Goal: Task Accomplishment & Management: Use online tool/utility

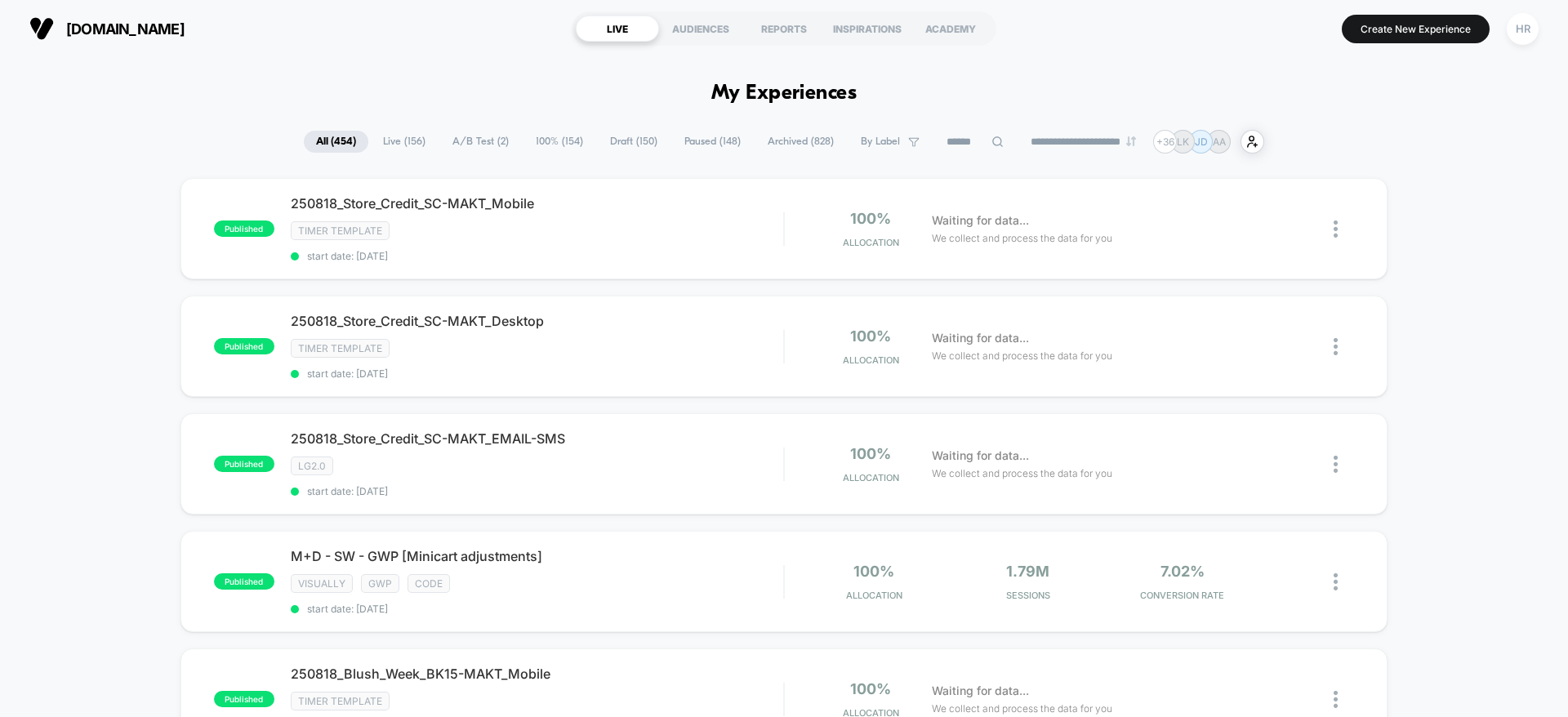
click at [958, 136] on input at bounding box center [974, 142] width 81 height 20
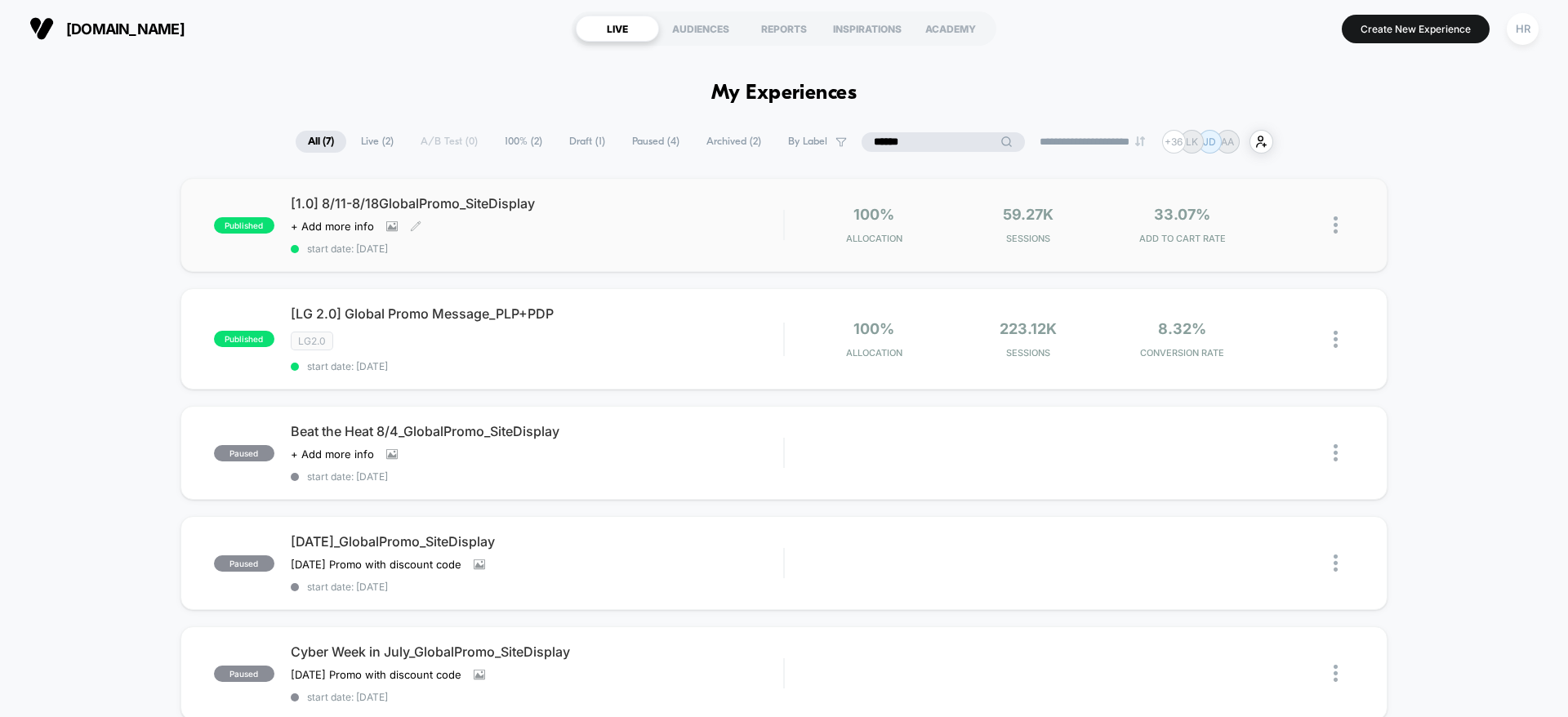
type input "******"
click at [684, 215] on div "[1.0] 8/11-8/18GlobalPromo_SiteDisplay Click to view images Click to edit exper…" at bounding box center [536, 224] width 492 height 60
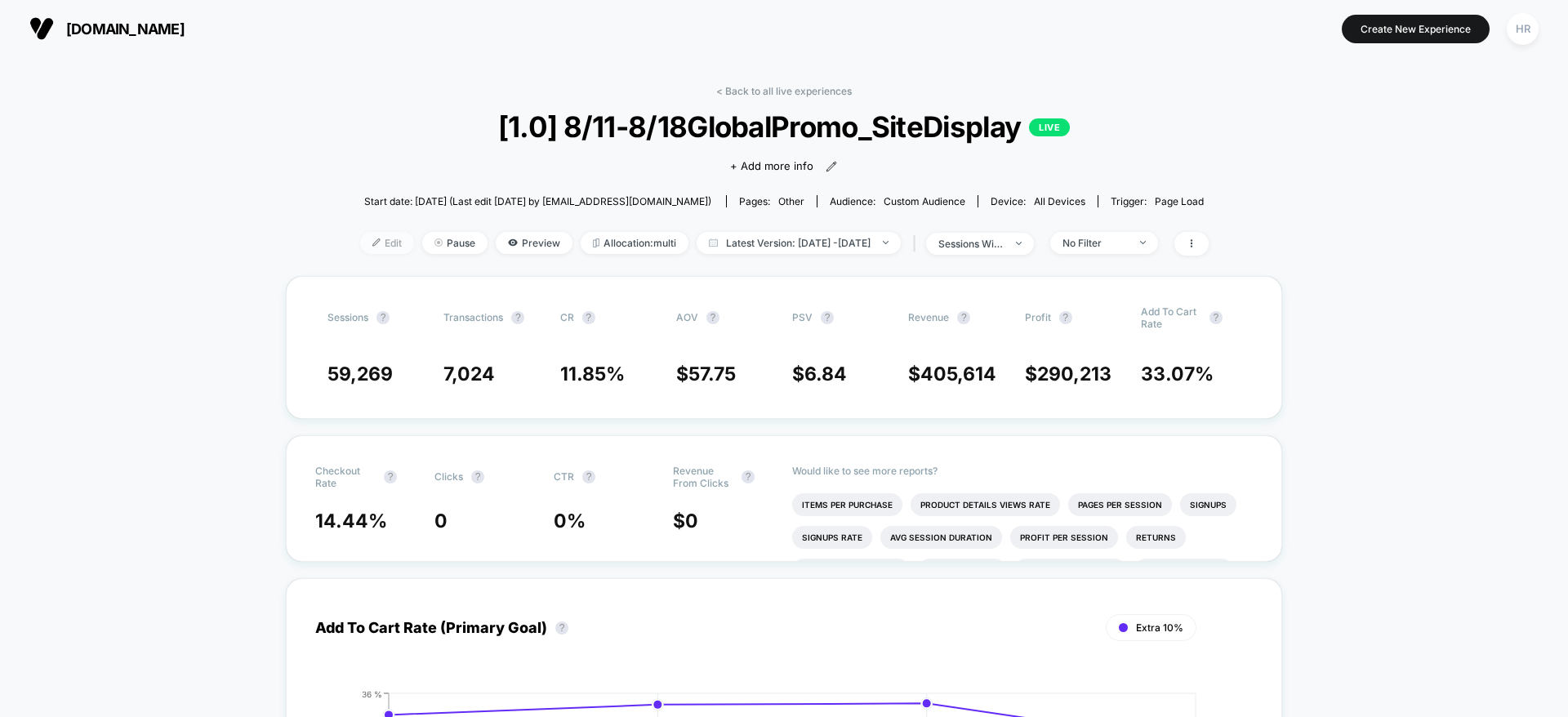
click at [360, 244] on span "Edit" at bounding box center [387, 243] width 54 height 22
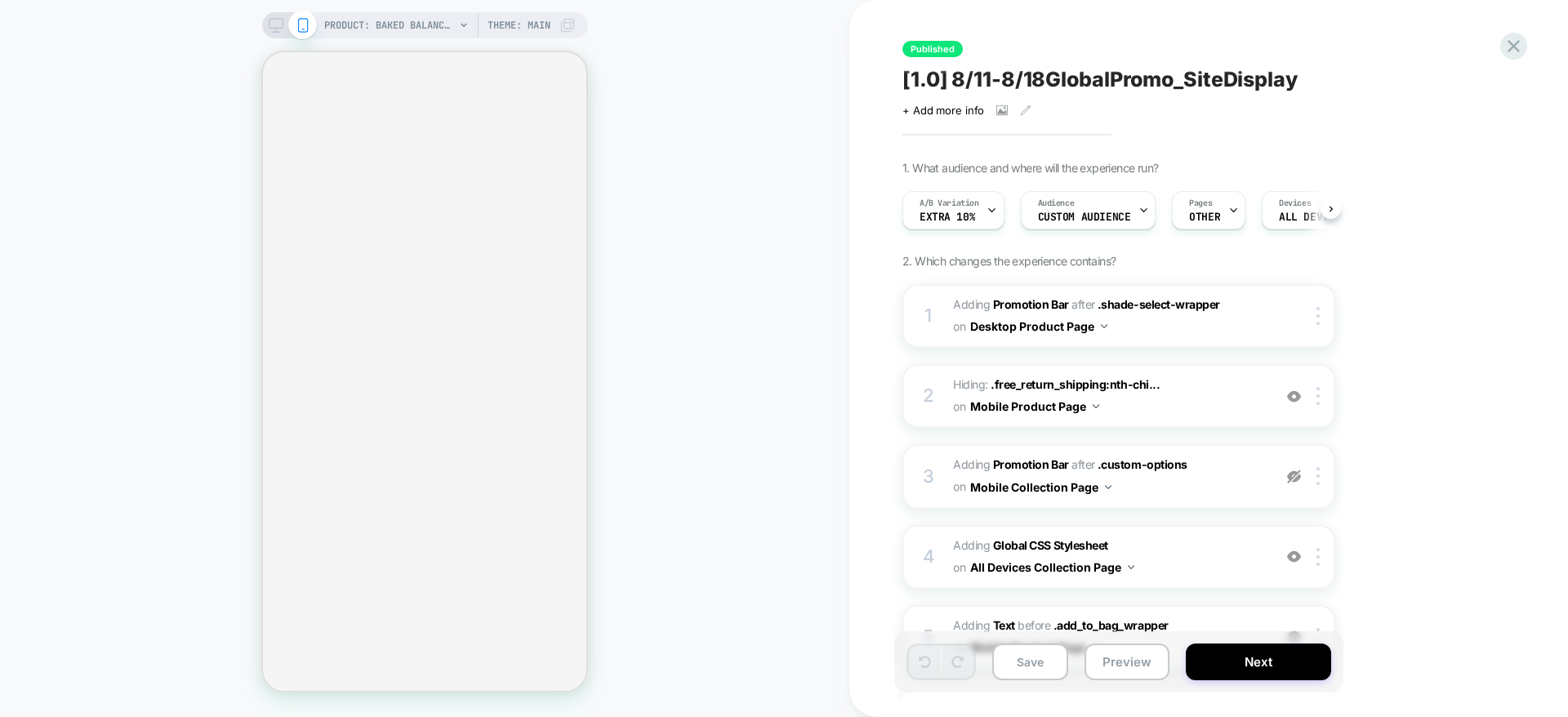
scroll to position [0, 1]
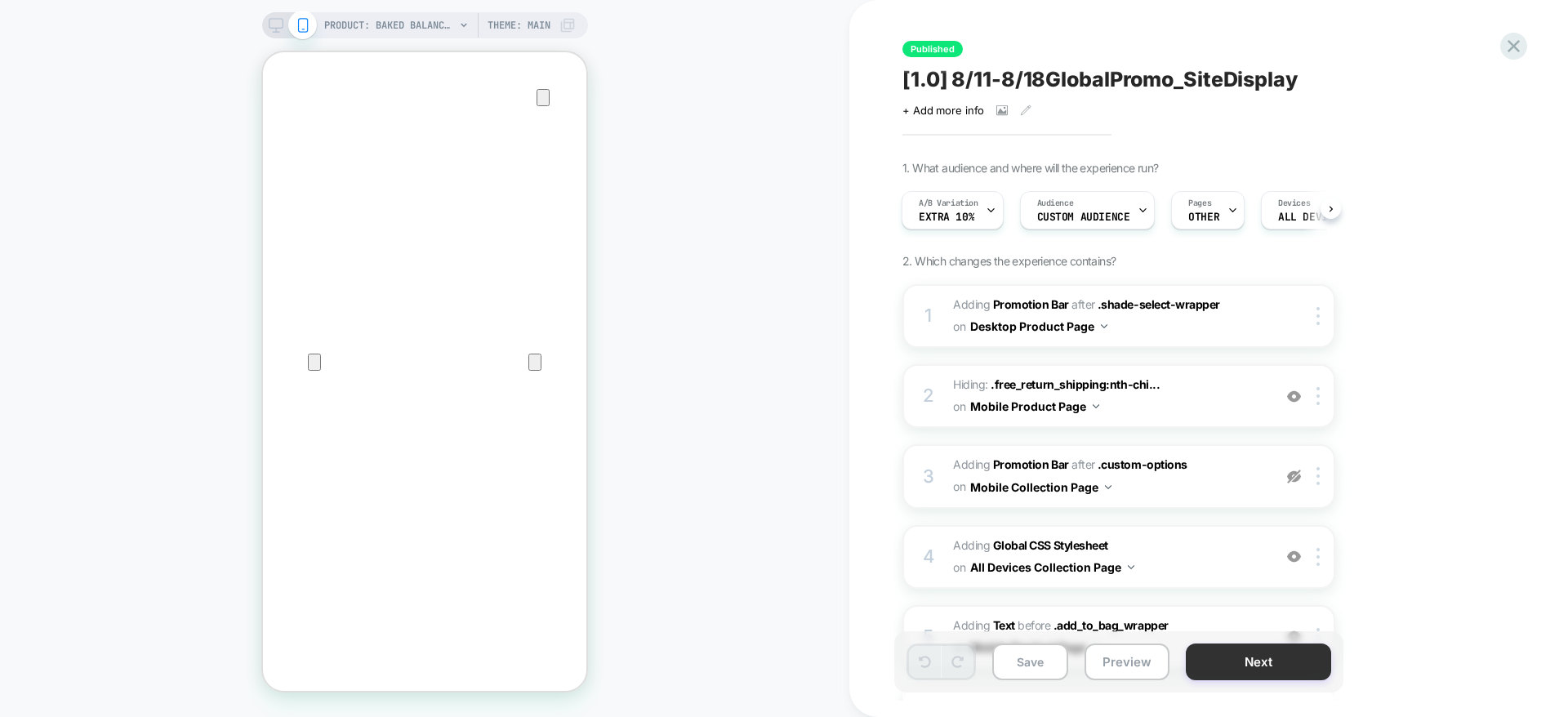
click at [1242, 661] on button "Next" at bounding box center [1258, 662] width 146 height 37
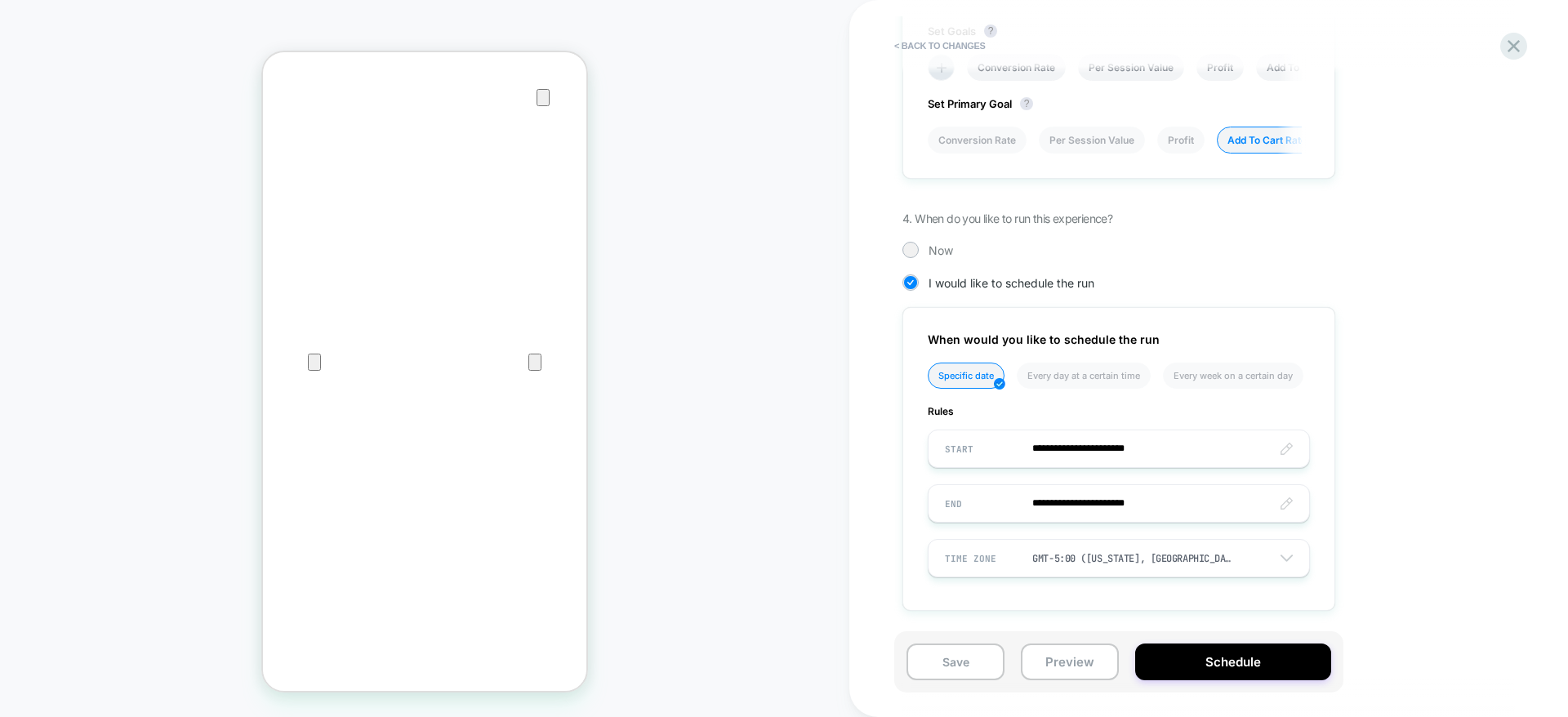
scroll to position [0, 2]
click at [1512, 45] on icon at bounding box center [1513, 46] width 13 height 13
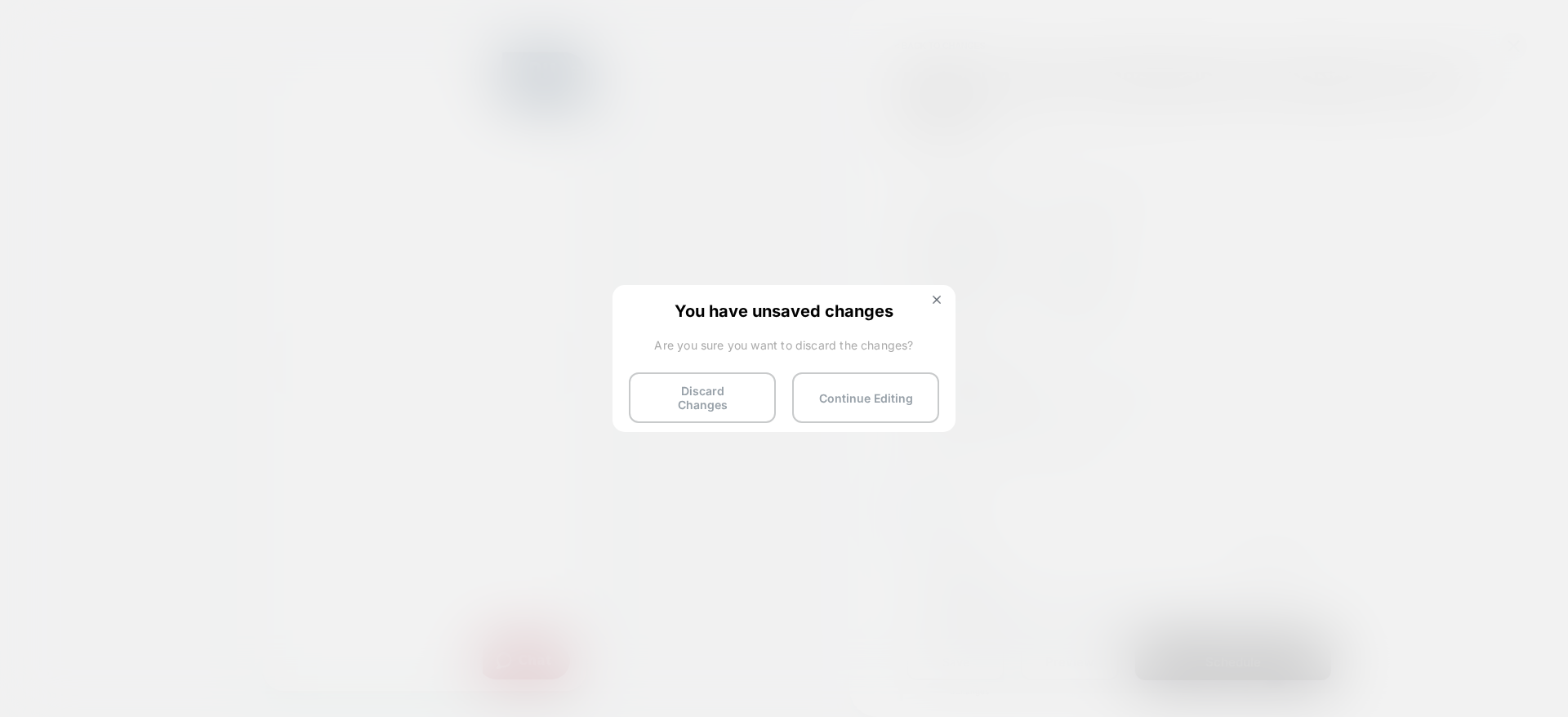
scroll to position [0, 0]
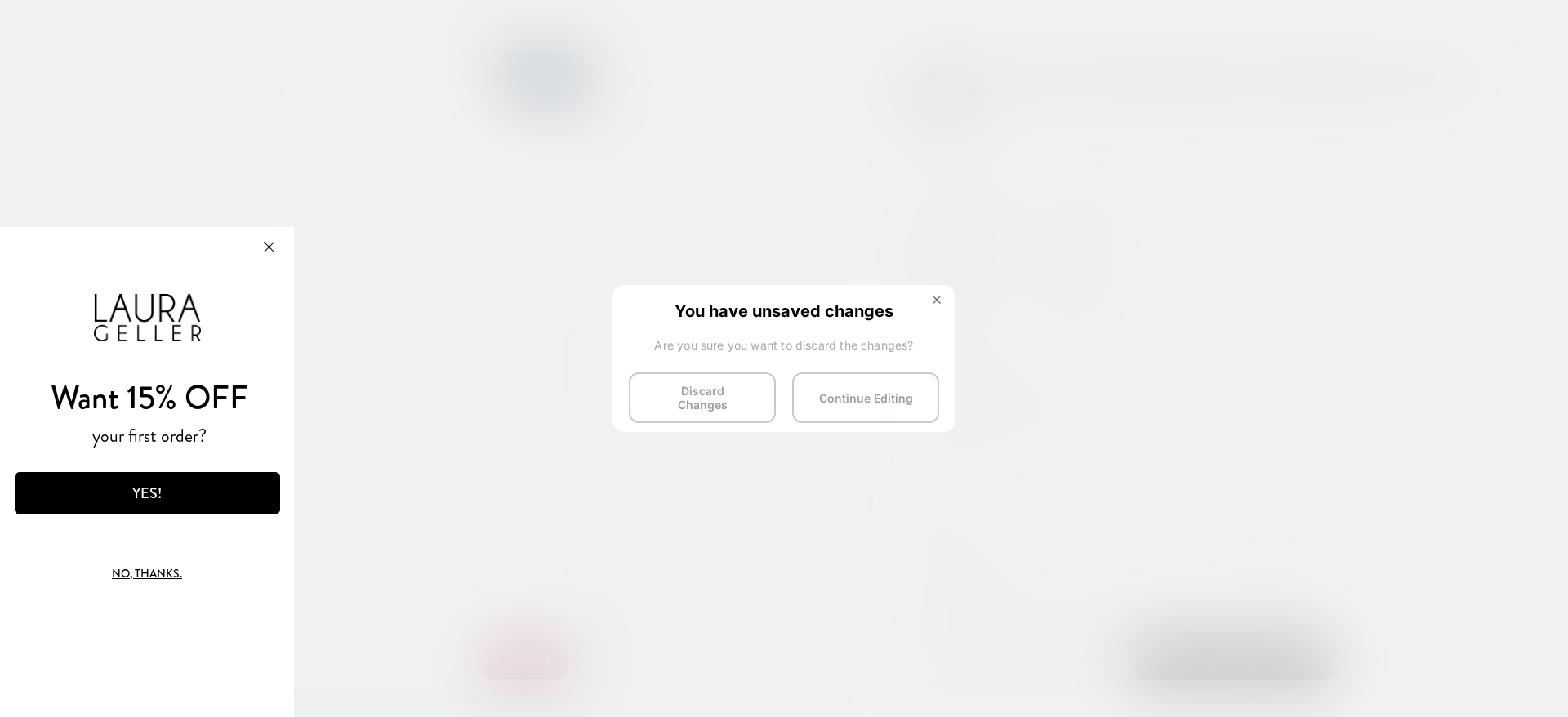
click at [690, 401] on button "Discard Changes" at bounding box center [702, 398] width 147 height 51
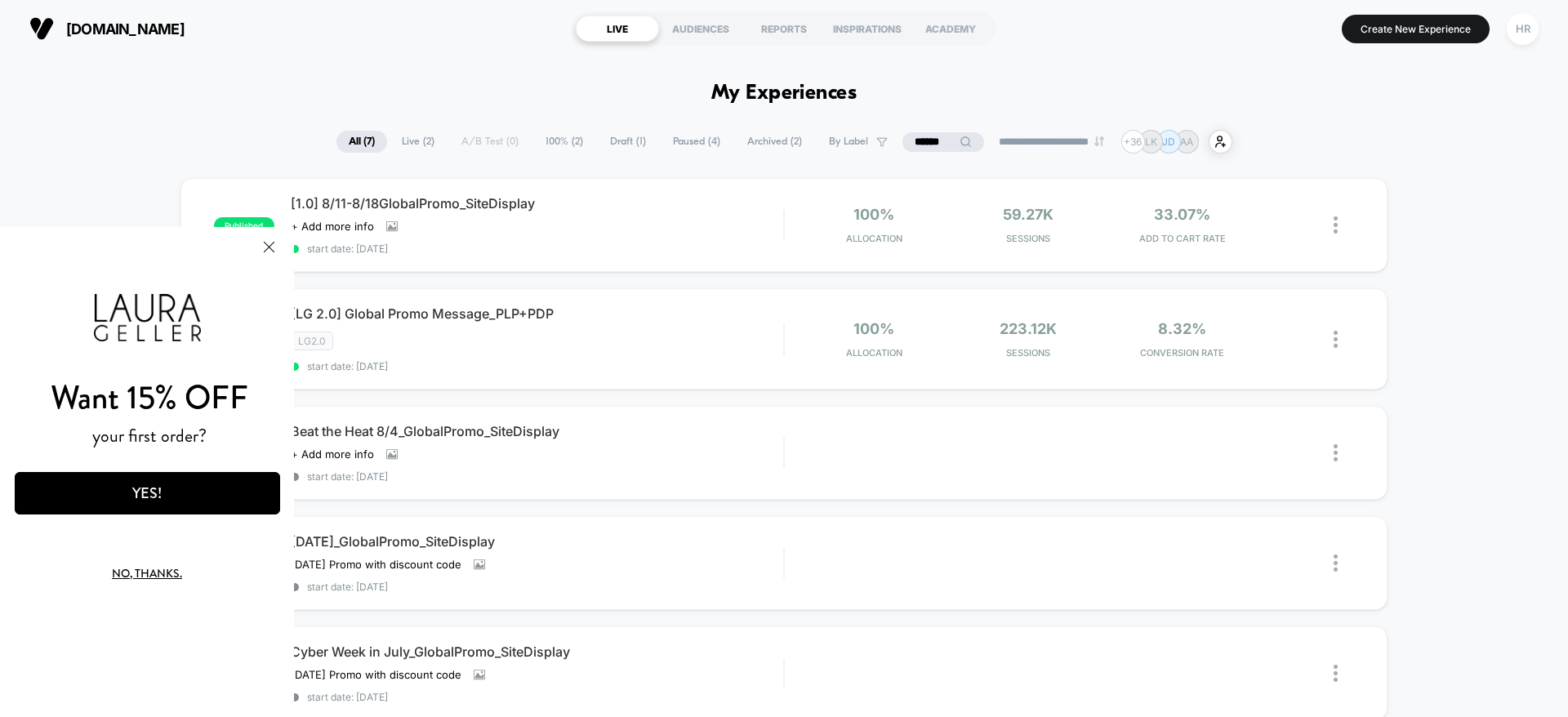
click at [118, 491] on button "YES!" at bounding box center [147, 493] width 265 height 43
click at [147, 486] on button "YES!" at bounding box center [147, 493] width 265 height 43
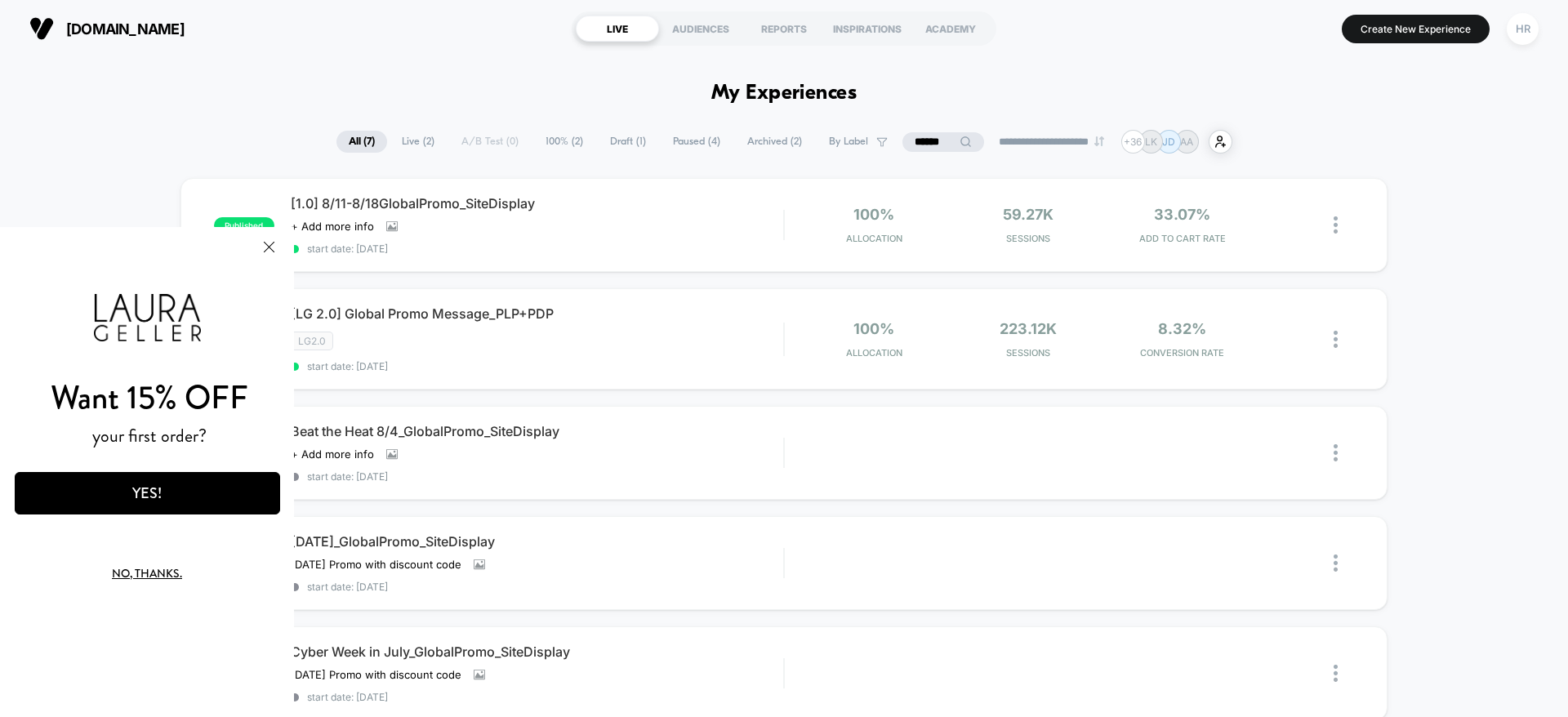
click at [147, 486] on button "YES!" at bounding box center [147, 493] width 265 height 43
click at [147, 576] on button "No, thanks." at bounding box center [147, 573] width 207 height 38
drag, startPoint x: 147, startPoint y: 576, endPoint x: 134, endPoint y: 577, distance: 13.0
click at [134, 577] on button "No, thanks." at bounding box center [147, 573] width 207 height 38
click at [135, 490] on button "YES!" at bounding box center [147, 493] width 265 height 43
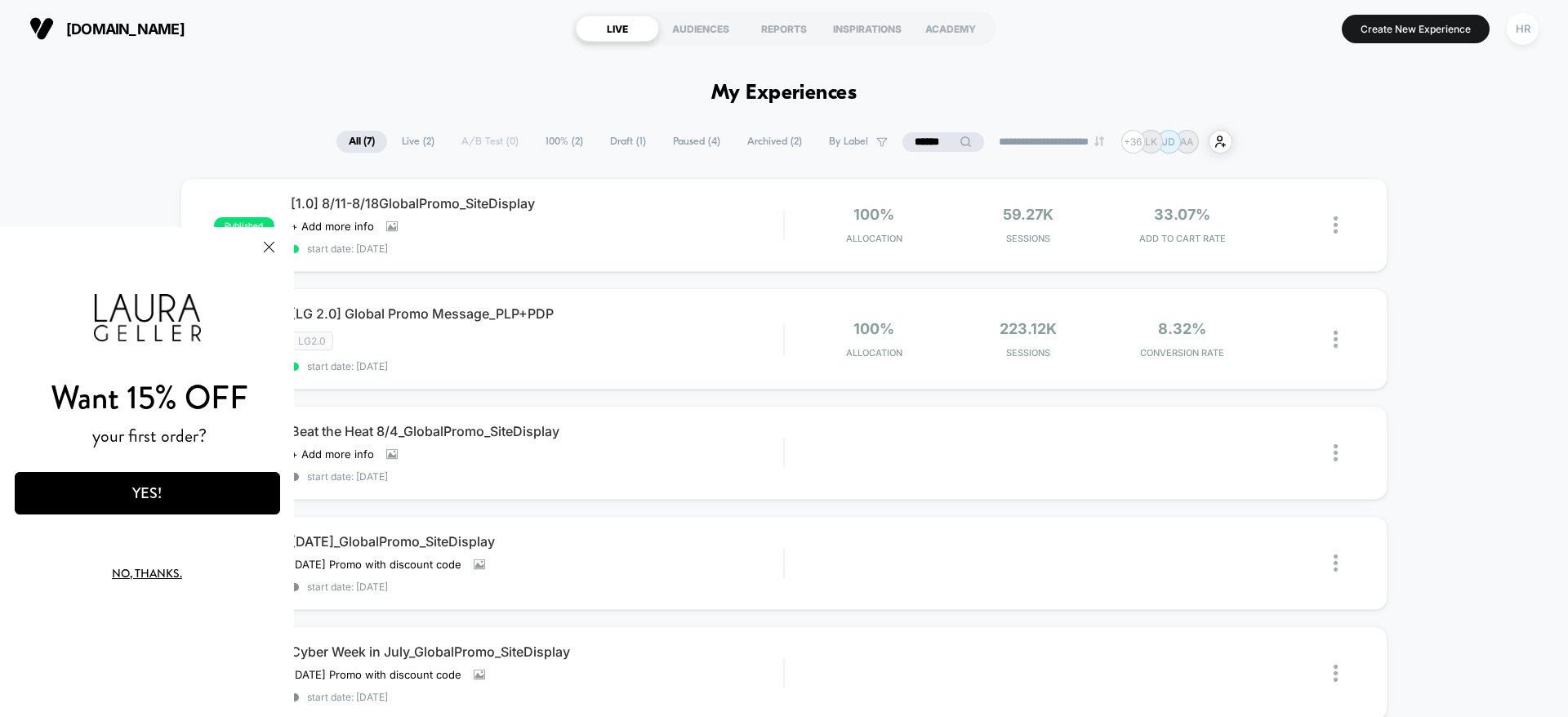
click at [135, 490] on button "YES!" at bounding box center [147, 493] width 265 height 43
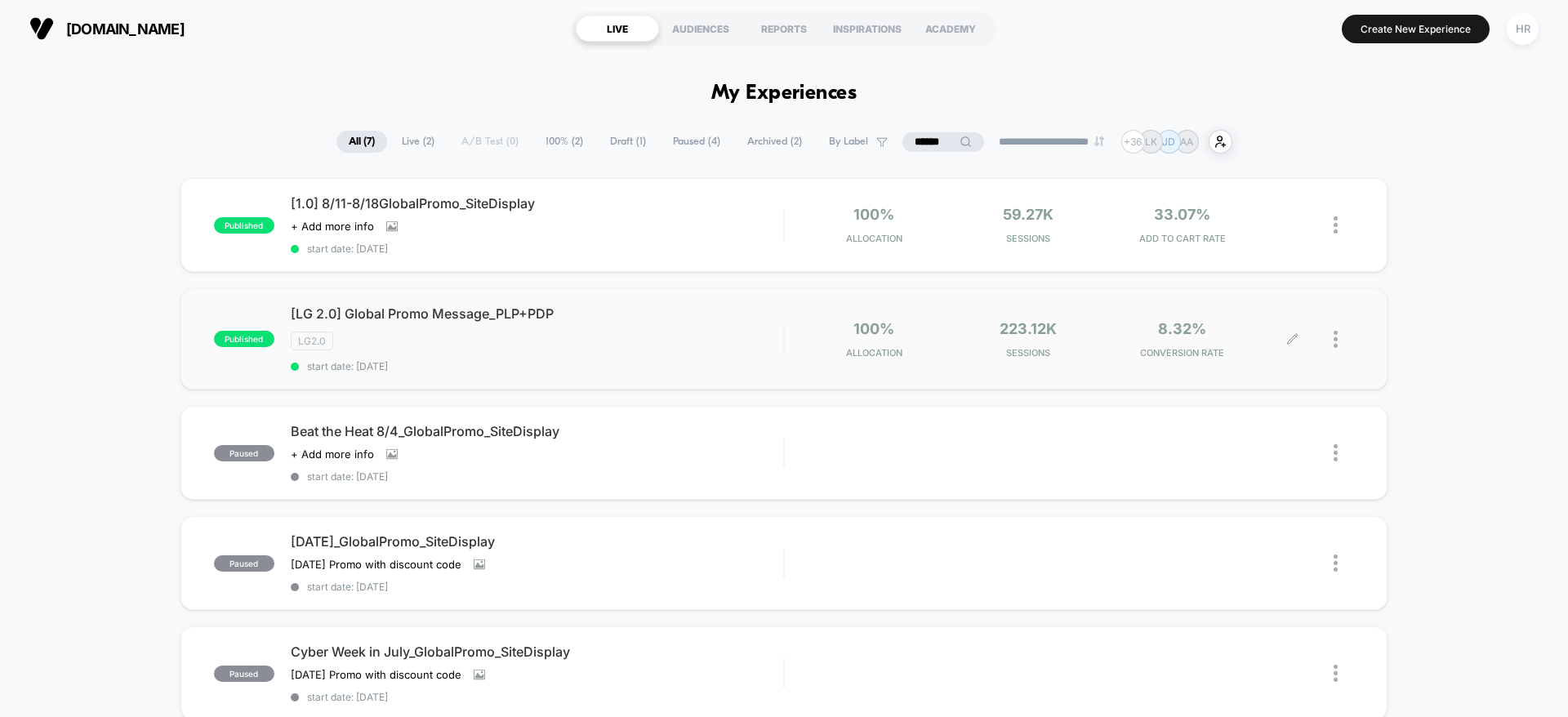
click at [1296, 338] on icon at bounding box center [1292, 340] width 13 height 13
